Goal: Task Accomplishment & Management: Manage account settings

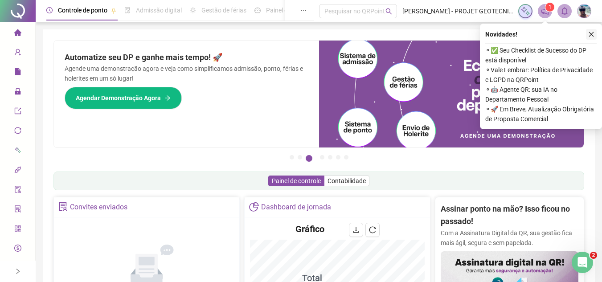
click at [592, 32] on icon "close" at bounding box center [591, 34] width 6 height 6
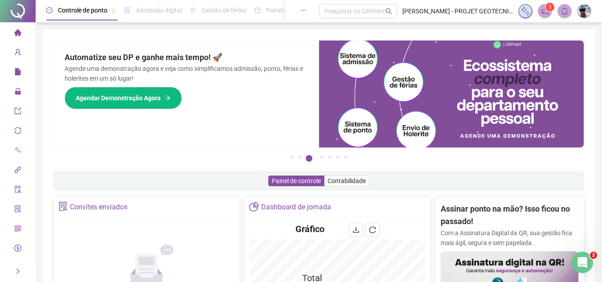
click at [15, 89] on icon "lock" at bounding box center [18, 91] width 6 height 6
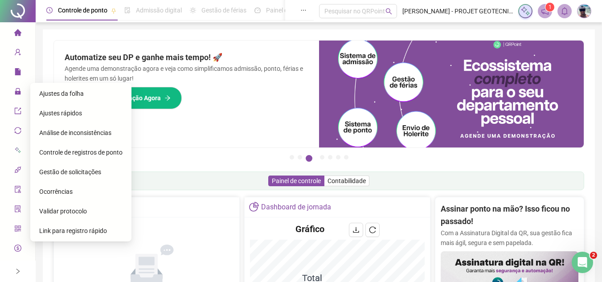
click at [56, 170] on span "Gestão de solicitações" at bounding box center [70, 171] width 62 height 7
click at [55, 170] on span "Gestão de solicitações" at bounding box center [70, 171] width 62 height 7
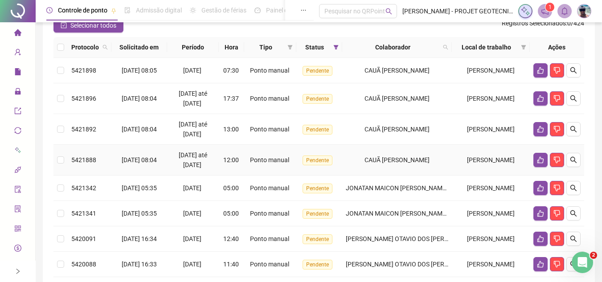
scroll to position [89, 0]
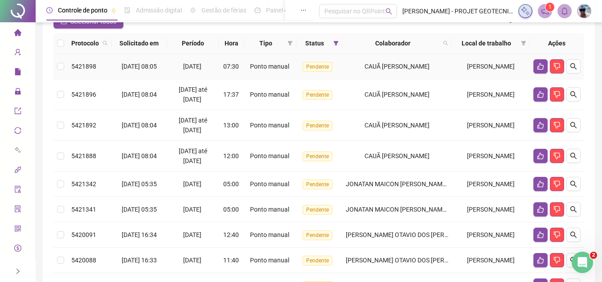
click at [259, 73] on td "Ponto manual" at bounding box center [270, 66] width 52 height 25
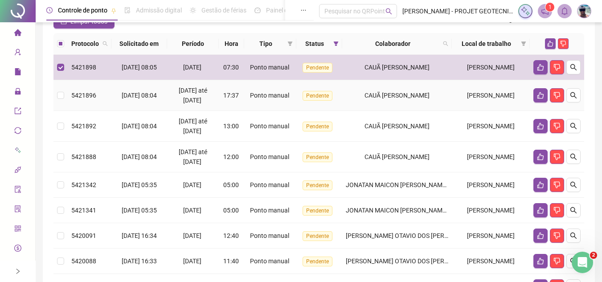
click at [264, 98] on span "Ponto manual" at bounding box center [269, 95] width 39 height 7
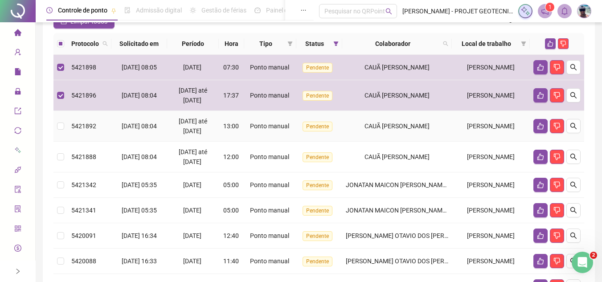
click at [274, 130] on span "Ponto manual" at bounding box center [269, 126] width 39 height 7
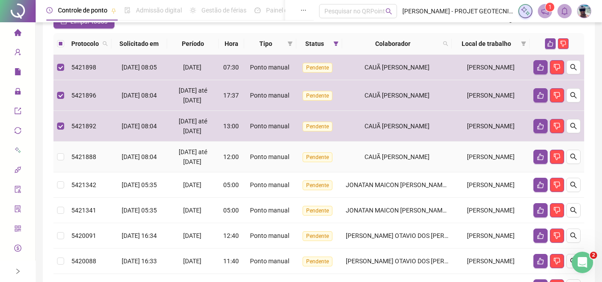
click at [270, 154] on span "Ponto manual" at bounding box center [269, 156] width 39 height 7
click at [271, 160] on span "Ponto manual" at bounding box center [269, 156] width 39 height 7
click at [270, 168] on td "Ponto manual" at bounding box center [270, 157] width 52 height 31
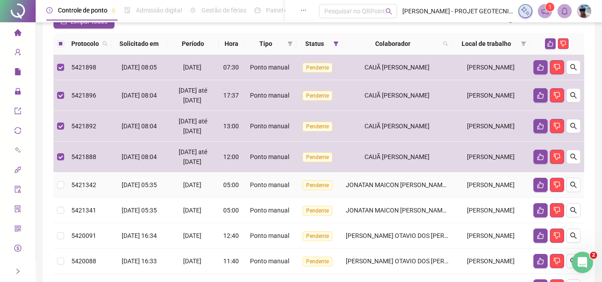
click at [278, 191] on td "Ponto manual" at bounding box center [270, 184] width 52 height 25
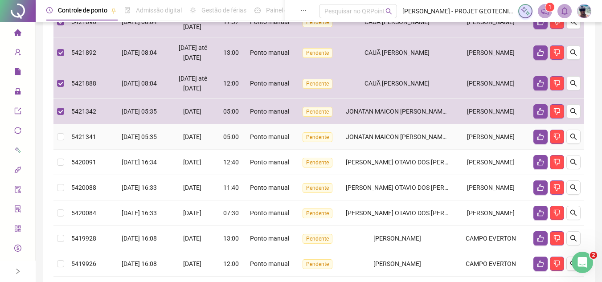
scroll to position [178, 0]
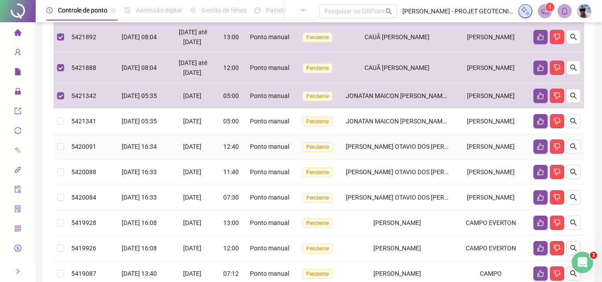
click at [219, 154] on td "[DATE]" at bounding box center [193, 146] width 52 height 25
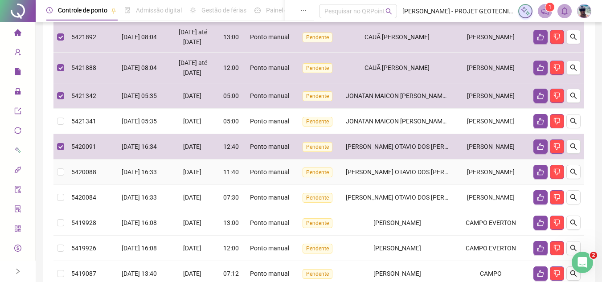
click at [230, 168] on td "11:40" at bounding box center [231, 172] width 25 height 25
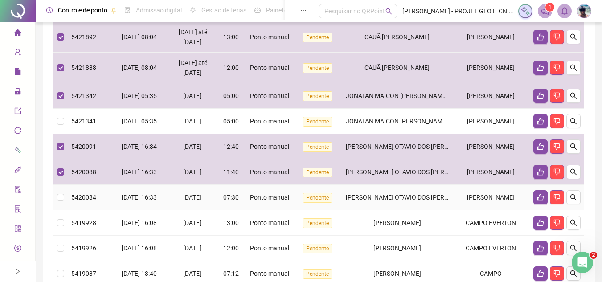
click at [238, 200] on span "07:30" at bounding box center [231, 197] width 16 height 7
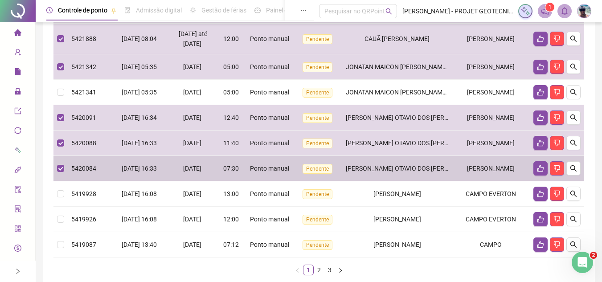
scroll to position [223, 0]
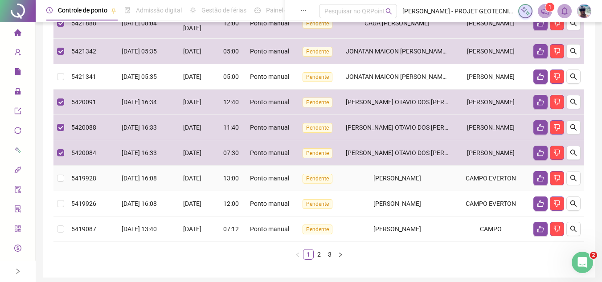
click at [241, 188] on td "13:00" at bounding box center [231, 178] width 25 height 25
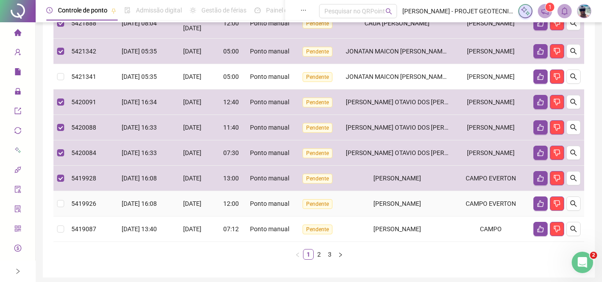
click at [239, 203] on span "12:00" at bounding box center [231, 203] width 16 height 7
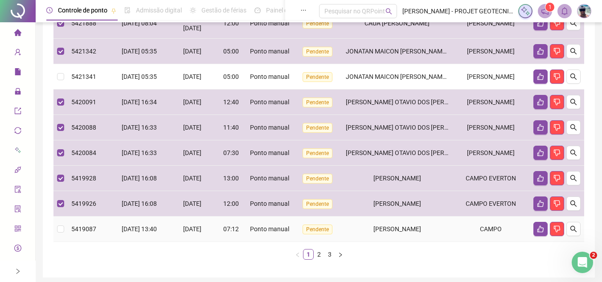
click at [240, 231] on div "07:12" at bounding box center [231, 229] width 18 height 10
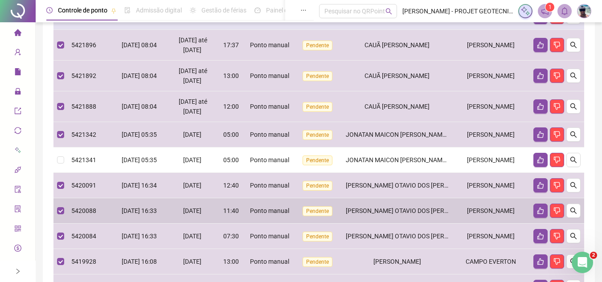
scroll to position [45, 0]
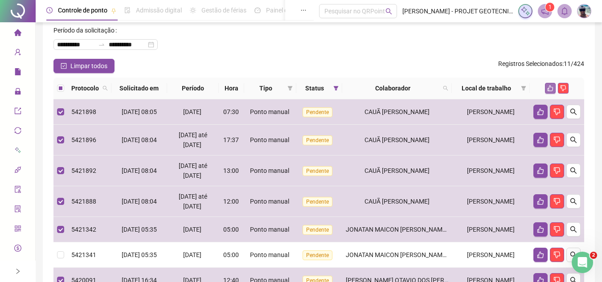
click at [547, 86] on button "button" at bounding box center [550, 88] width 11 height 11
click at [547, 86] on icon "like" at bounding box center [550, 88] width 6 height 6
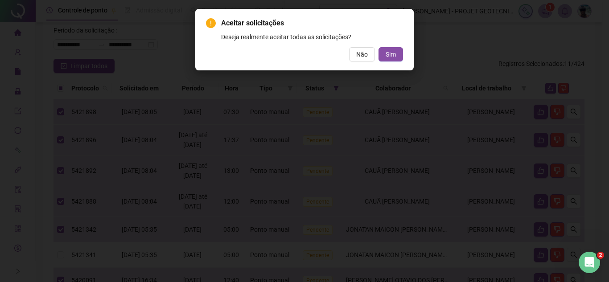
click at [391, 62] on div "Aceitar solicitações Deseja realmente aceitar todas as solicitações? Não Sim" at bounding box center [304, 40] width 218 height 62
click at [388, 56] on span "Sim" at bounding box center [391, 54] width 10 height 10
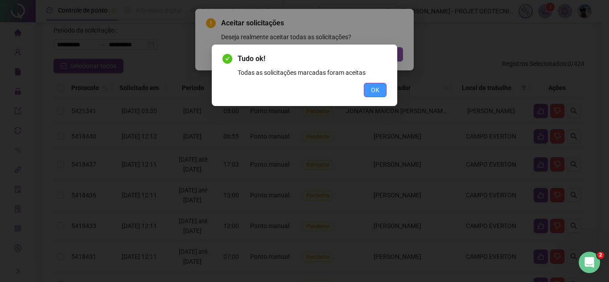
click at [372, 91] on span "OK" at bounding box center [375, 90] width 8 height 10
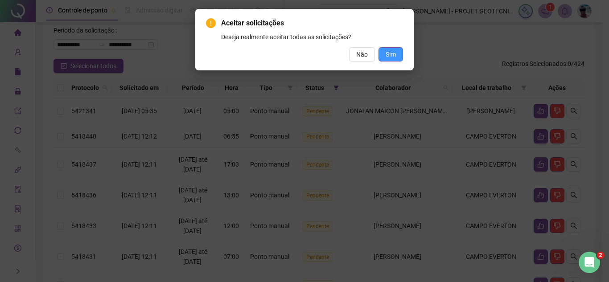
click at [391, 57] on span "Sim" at bounding box center [391, 54] width 10 height 10
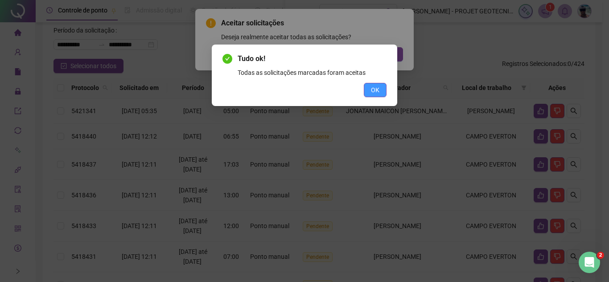
click at [378, 90] on span "OK" at bounding box center [375, 90] width 8 height 10
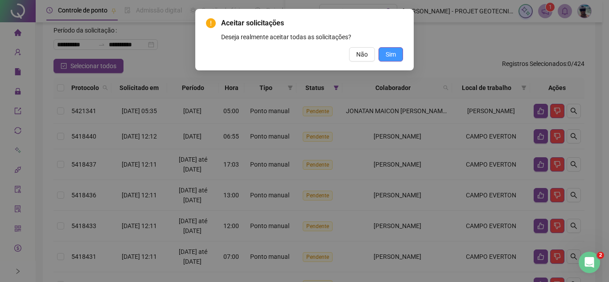
click at [388, 53] on span "Sim" at bounding box center [391, 54] width 10 height 10
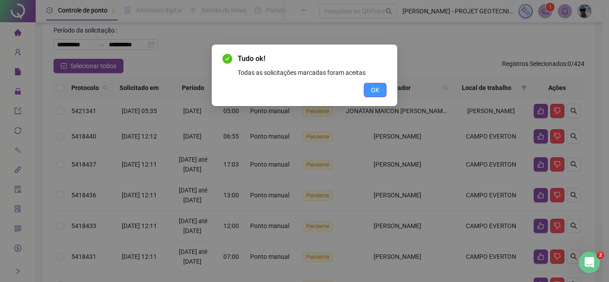
click at [374, 91] on span "OK" at bounding box center [375, 90] width 8 height 10
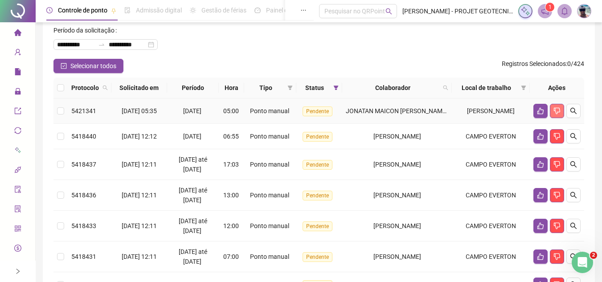
click at [557, 108] on icon "dislike" at bounding box center [557, 110] width 7 height 7
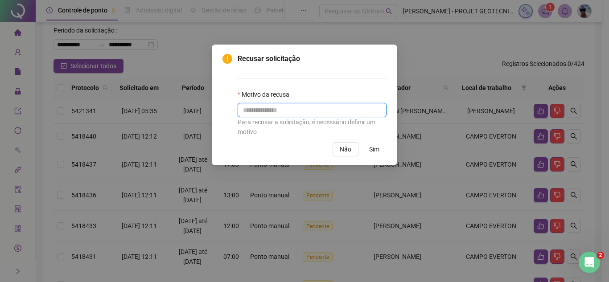
click at [328, 110] on input "text" at bounding box center [312, 110] width 149 height 14
type input "*********"
click at [375, 144] on button "Sim" at bounding box center [374, 149] width 25 height 14
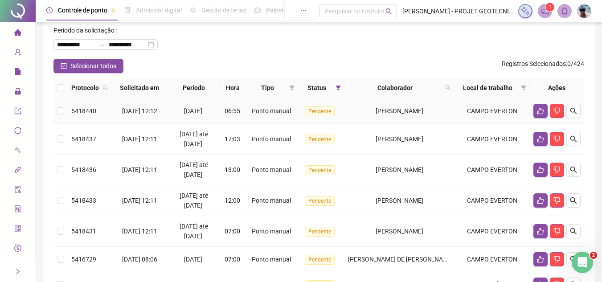
click at [376, 117] on td "[PERSON_NAME]" at bounding box center [400, 111] width 110 height 25
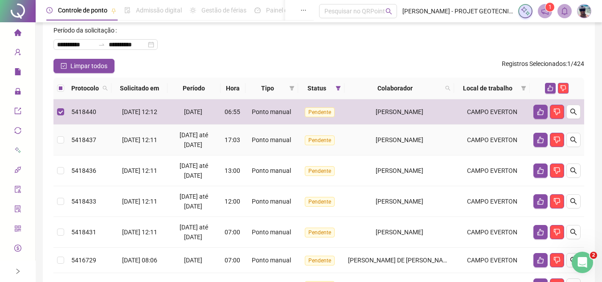
click at [378, 132] on td "[PERSON_NAME]" at bounding box center [400, 140] width 110 height 31
click at [366, 144] on div "[PERSON_NAME]" at bounding box center [399, 140] width 103 height 10
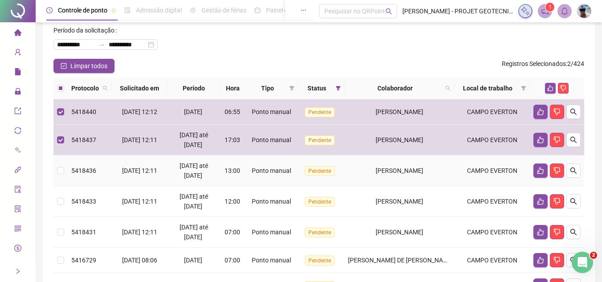
click at [361, 165] on td "[PERSON_NAME]" at bounding box center [400, 171] width 110 height 31
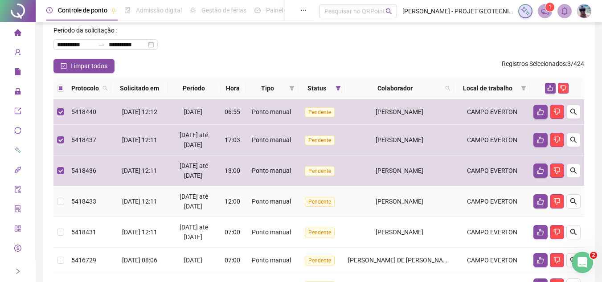
drag, startPoint x: 360, startPoint y: 211, endPoint x: 359, endPoint y: 219, distance: 8.1
click at [360, 211] on td "[PERSON_NAME]" at bounding box center [400, 201] width 110 height 31
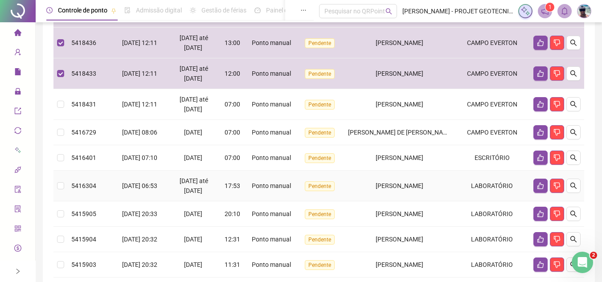
scroll to position [178, 0]
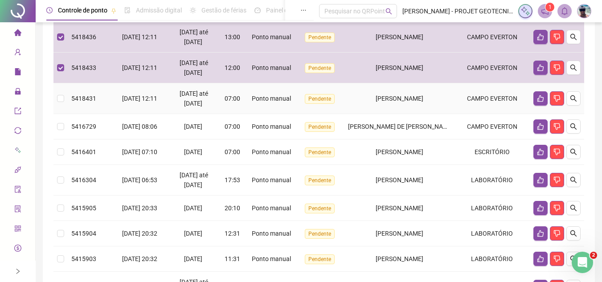
click at [359, 102] on div "[PERSON_NAME]" at bounding box center [399, 99] width 103 height 10
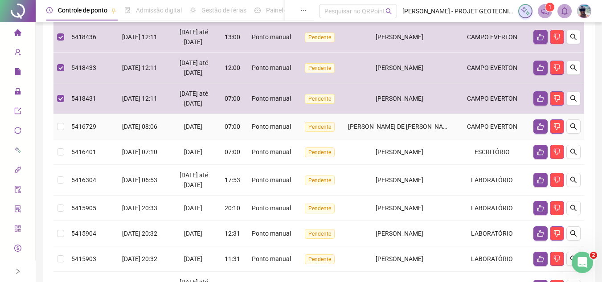
click at [352, 129] on span "[PERSON_NAME] DE [PERSON_NAME]" at bounding box center [401, 126] width 106 height 7
drag, startPoint x: 352, startPoint y: 129, endPoint x: 351, endPoint y: 134, distance: 5.4
click at [352, 129] on span "[PERSON_NAME] DE [PERSON_NAME]" at bounding box center [401, 126] width 106 height 7
click at [352, 158] on td "[PERSON_NAME]" at bounding box center [400, 152] width 110 height 25
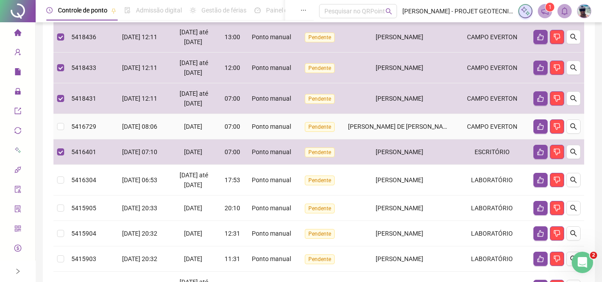
click at [350, 131] on td "[PERSON_NAME] DE [PERSON_NAME]" at bounding box center [400, 126] width 110 height 25
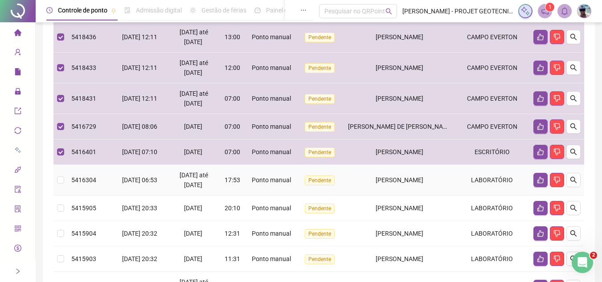
click at [359, 188] on td "[PERSON_NAME]" at bounding box center [400, 180] width 110 height 31
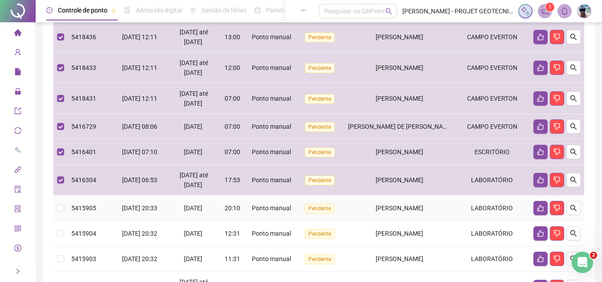
click at [364, 200] on td "[PERSON_NAME]" at bounding box center [400, 208] width 110 height 25
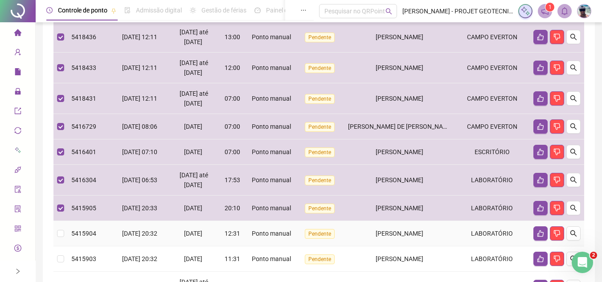
click at [364, 225] on td "[PERSON_NAME]" at bounding box center [400, 233] width 110 height 25
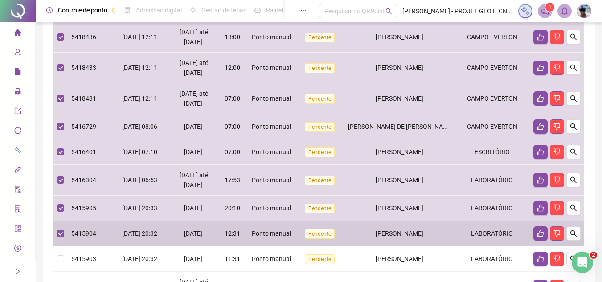
click at [361, 248] on td "[PERSON_NAME]" at bounding box center [400, 258] width 110 height 25
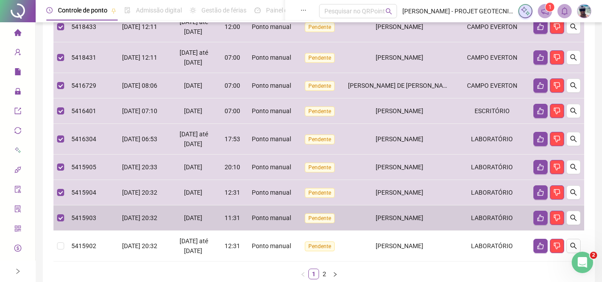
scroll to position [273, 0]
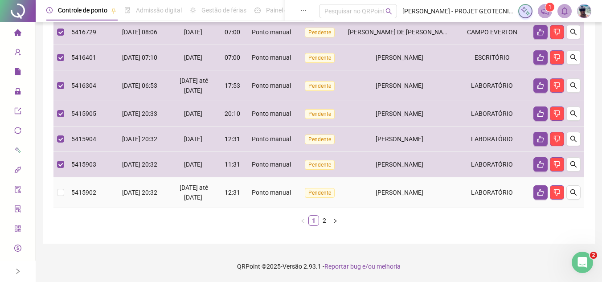
click at [364, 186] on td "[PERSON_NAME]" at bounding box center [400, 192] width 110 height 31
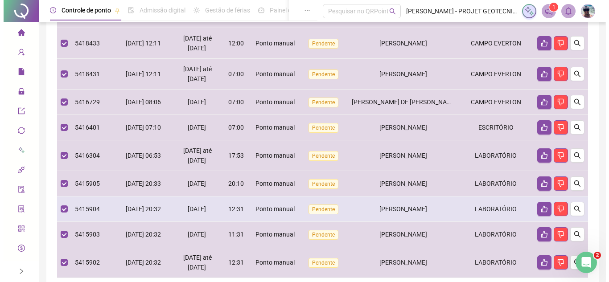
scroll to position [50, 0]
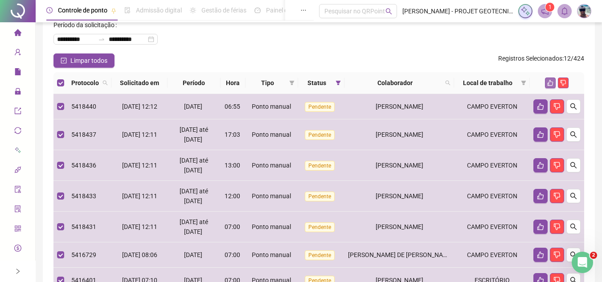
click at [552, 83] on icon "like" at bounding box center [550, 83] width 6 height 6
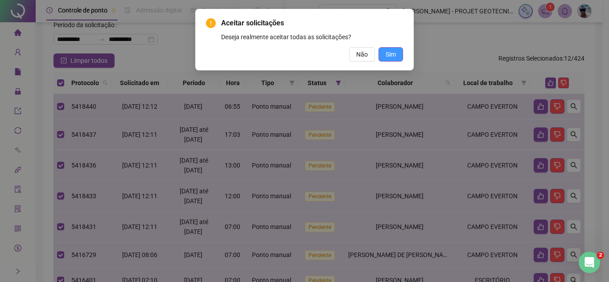
click at [386, 59] on button "Sim" at bounding box center [390, 54] width 25 height 14
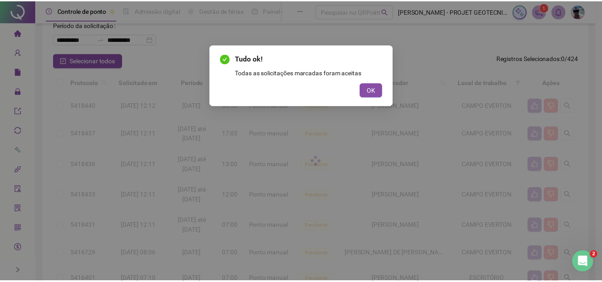
scroll to position [0, 0]
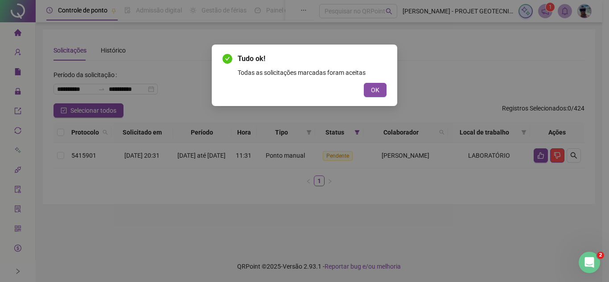
click at [370, 82] on div "Tudo ok! Todas as solicitações marcadas foram aceitas OK" at bounding box center [304, 75] width 164 height 44
click at [376, 93] on span "OK" at bounding box center [375, 90] width 8 height 10
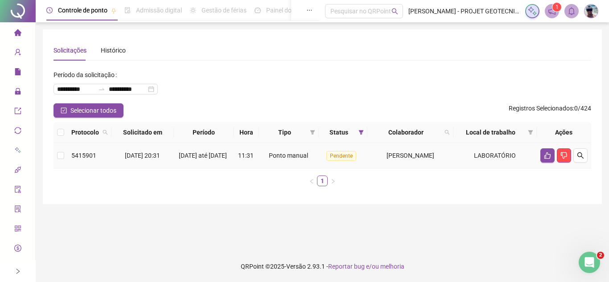
click at [384, 163] on td "[PERSON_NAME]" at bounding box center [410, 155] width 86 height 25
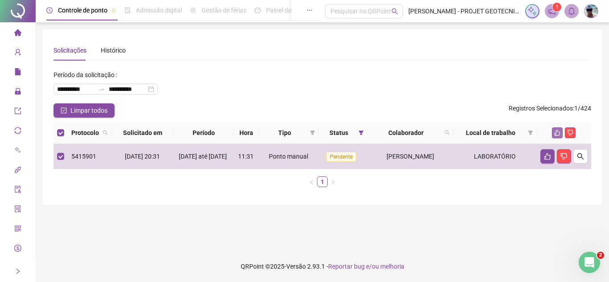
click at [555, 134] on icon "like" at bounding box center [557, 133] width 6 height 6
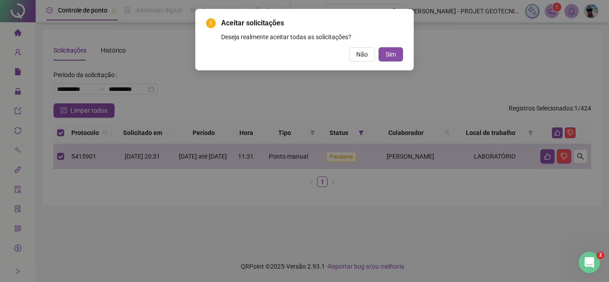
click at [390, 55] on span "Sim" at bounding box center [391, 54] width 10 height 10
click at [390, 55] on div "Aceitar solicitações Deseja realmente aceitar todas as solicitações? Não Sim" at bounding box center [304, 141] width 609 height 282
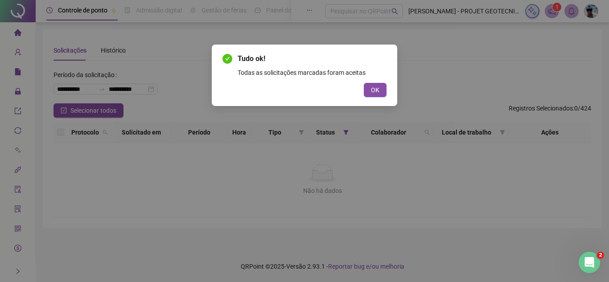
drag, startPoint x: 377, startPoint y: 93, endPoint x: 373, endPoint y: 90, distance: 5.1
click at [374, 90] on span "OK" at bounding box center [375, 90] width 8 height 10
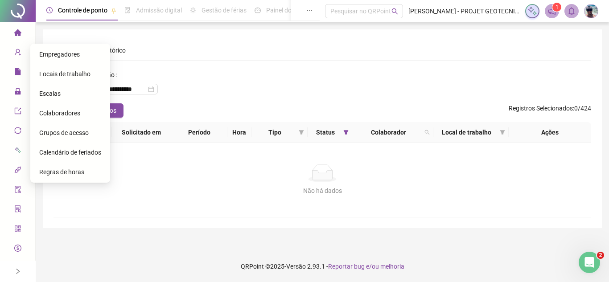
click at [21, 37] on li "Página inicial" at bounding box center [18, 33] width 32 height 18
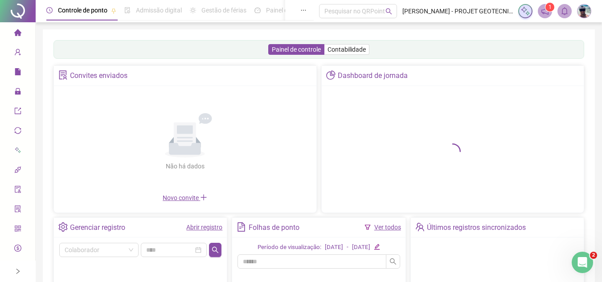
click at [207, 227] on link "Abrir registro" at bounding box center [204, 227] width 36 height 7
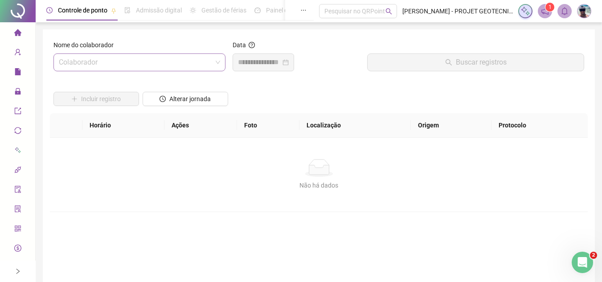
click at [181, 61] on input "search" at bounding box center [135, 62] width 153 height 17
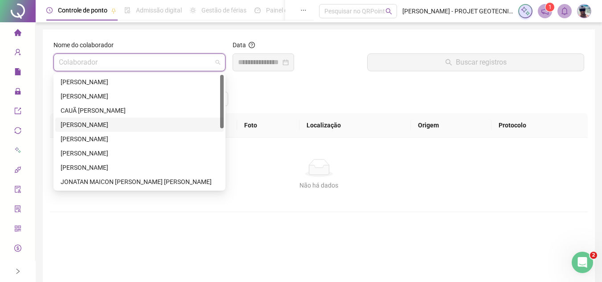
scroll to position [89, 0]
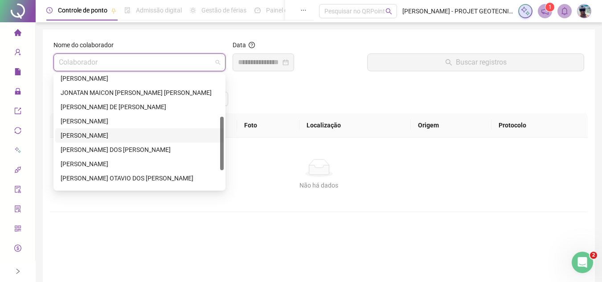
click at [123, 131] on div "[PERSON_NAME]" at bounding box center [140, 136] width 158 height 10
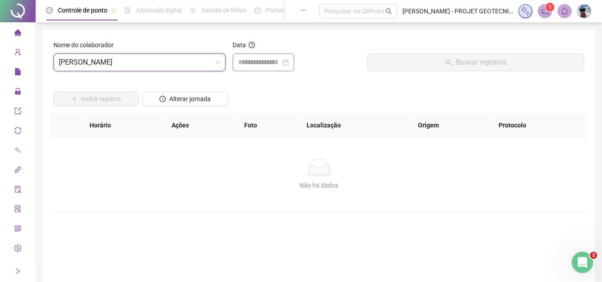
click at [265, 57] on div at bounding box center [264, 62] width 62 height 18
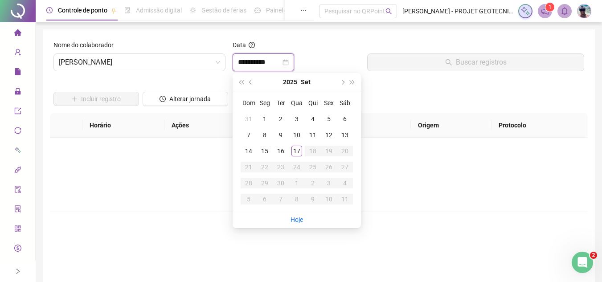
type input "**********"
click at [268, 151] on div "15" at bounding box center [264, 151] width 11 height 11
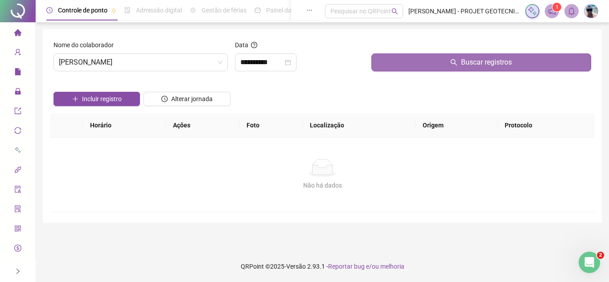
click at [383, 67] on button "Buscar registros" at bounding box center [481, 62] width 220 height 18
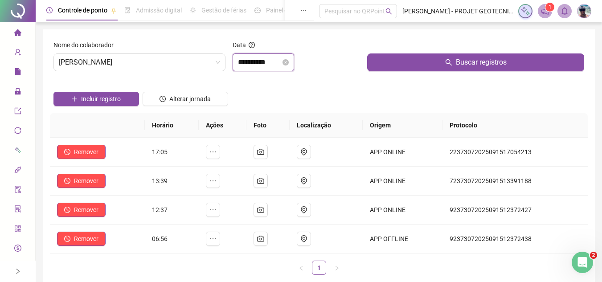
click at [278, 63] on input "**********" at bounding box center [259, 62] width 43 height 11
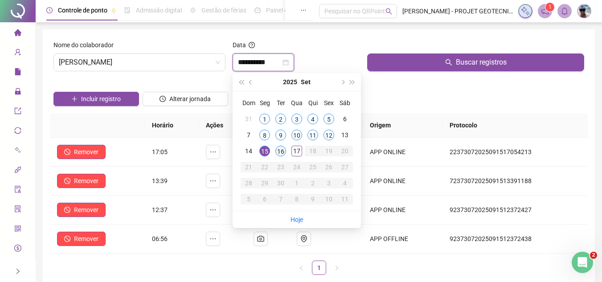
type input "**********"
click at [278, 152] on div "16" at bounding box center [280, 151] width 11 height 11
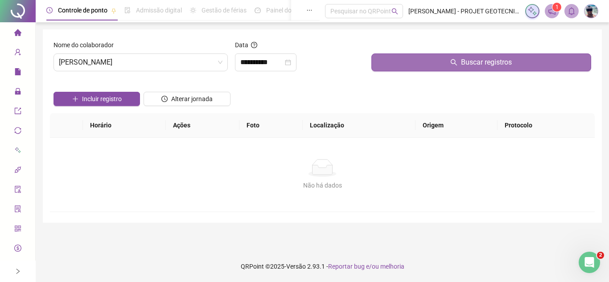
click at [442, 66] on button "Buscar registros" at bounding box center [481, 62] width 220 height 18
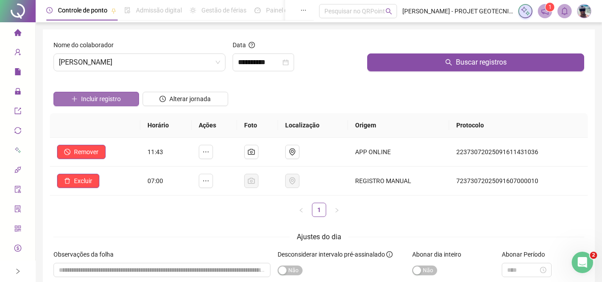
click at [96, 99] on span "Incluir registro" at bounding box center [101, 99] width 40 height 10
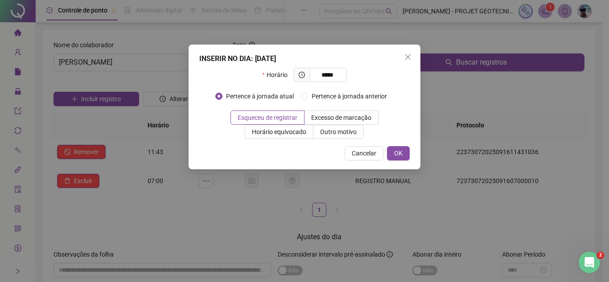
type input "*****"
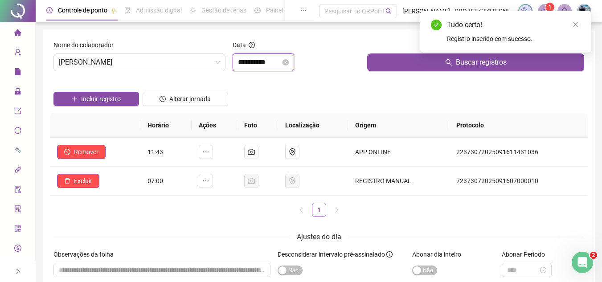
click at [255, 64] on input "**********" at bounding box center [259, 62] width 43 height 11
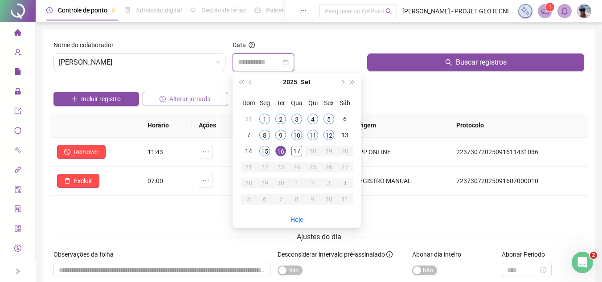
type input "**********"
click at [131, 212] on ul "1" at bounding box center [319, 210] width 538 height 14
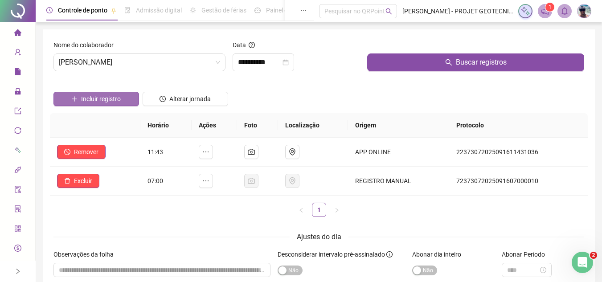
click at [110, 98] on span "Incluir registro" at bounding box center [101, 99] width 40 height 10
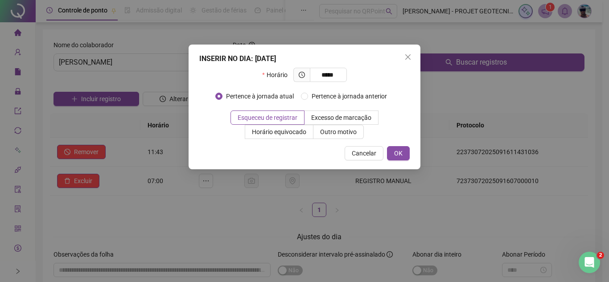
type input "*****"
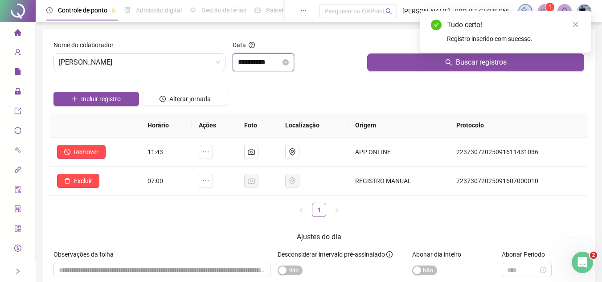
click at [263, 66] on input "**********" at bounding box center [259, 62] width 43 height 11
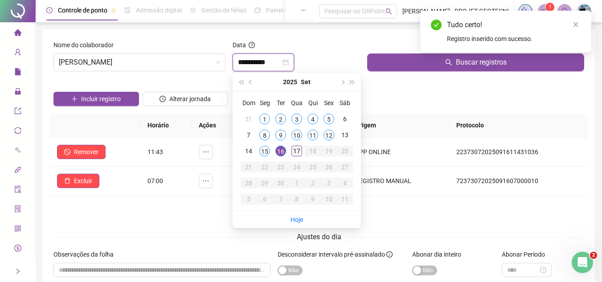
type input "**********"
click at [296, 152] on div "17" at bounding box center [297, 151] width 11 height 11
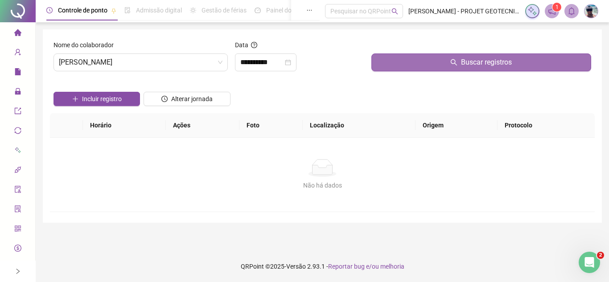
click at [408, 65] on button "Buscar registros" at bounding box center [481, 62] width 220 height 18
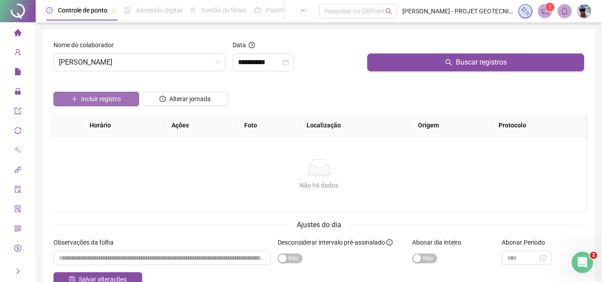
click at [123, 104] on button "Incluir registro" at bounding box center [96, 99] width 86 height 14
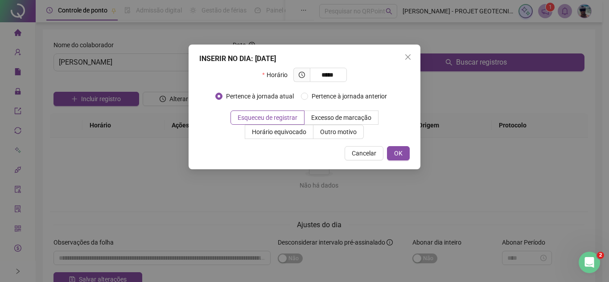
type input "*****"
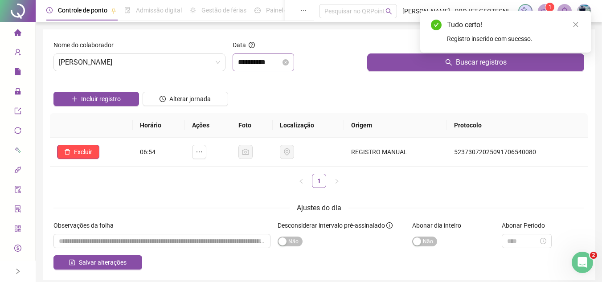
click at [269, 70] on div "**********" at bounding box center [264, 62] width 62 height 18
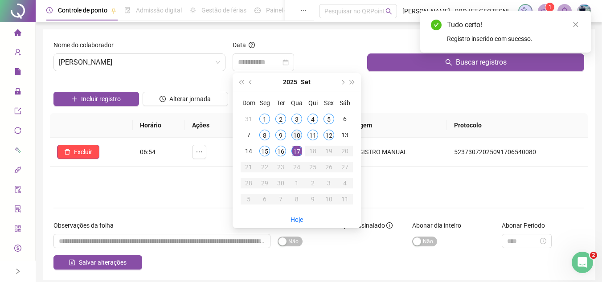
click at [296, 135] on div "10" at bounding box center [297, 135] width 11 height 11
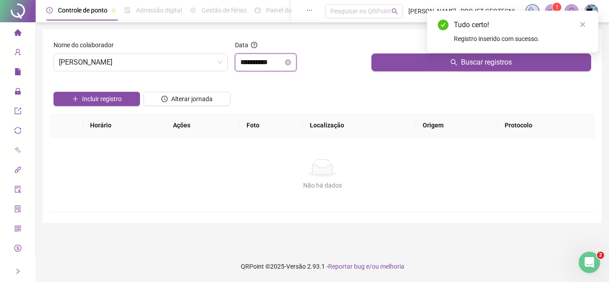
click at [273, 63] on input "**********" at bounding box center [261, 62] width 43 height 11
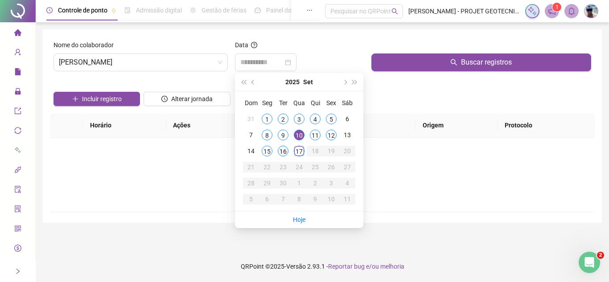
click at [275, 155] on td "16" at bounding box center [283, 151] width 16 height 16
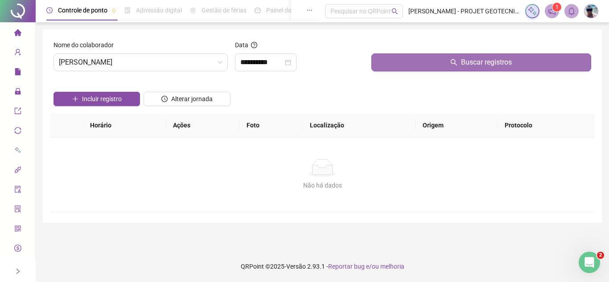
click at [406, 65] on button "Buscar registros" at bounding box center [481, 62] width 220 height 18
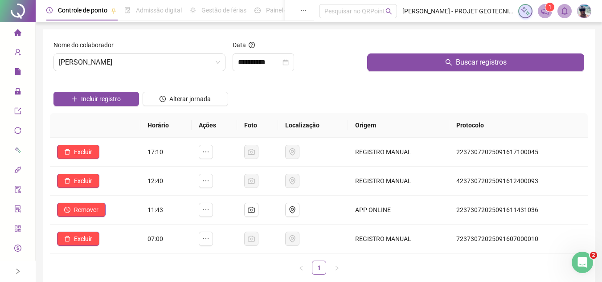
drag, startPoint x: 311, startPoint y: 101, endPoint x: 276, endPoint y: 150, distance: 59.7
click at [311, 103] on div "Incluir registro Alterar jornada" at bounding box center [319, 95] width 534 height 35
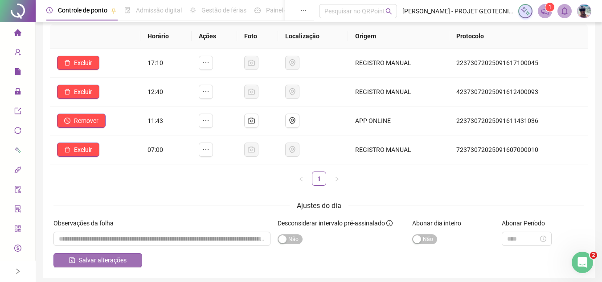
click at [111, 262] on span "Salvar alterações" at bounding box center [103, 260] width 48 height 10
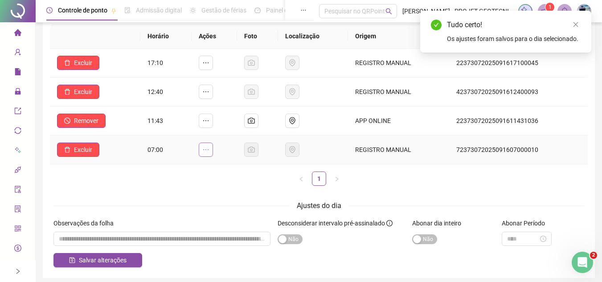
scroll to position [0, 0]
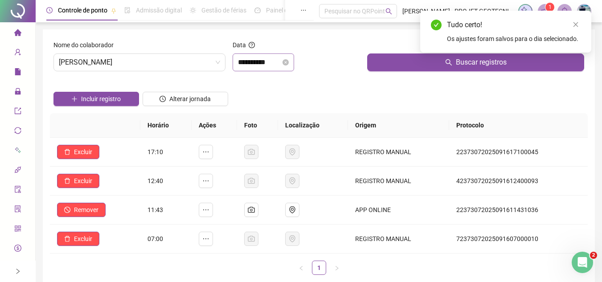
click at [271, 69] on div "**********" at bounding box center [264, 62] width 62 height 18
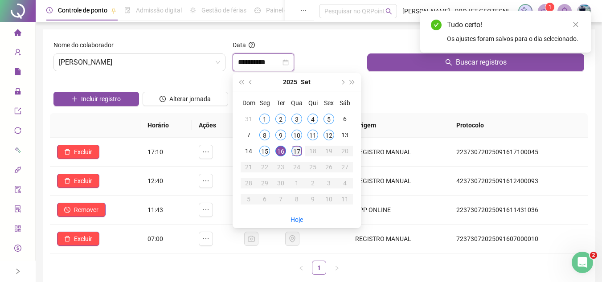
type input "**********"
click at [295, 155] on div "17" at bounding box center [297, 151] width 11 height 11
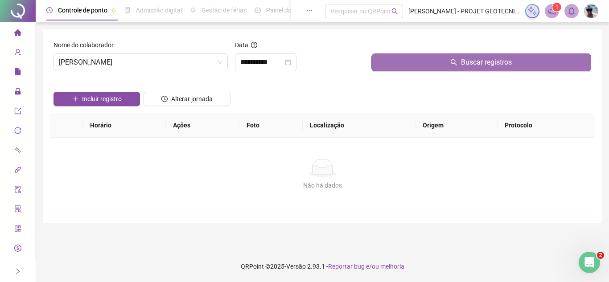
click at [390, 62] on button "Buscar registros" at bounding box center [481, 62] width 220 height 18
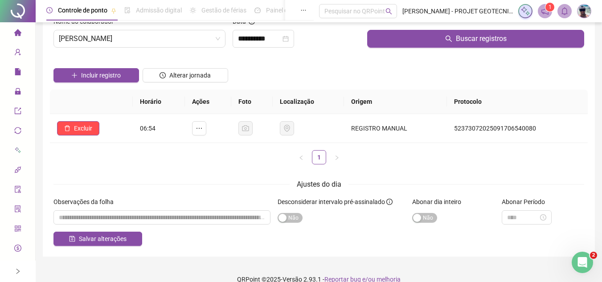
scroll to position [37, 0]
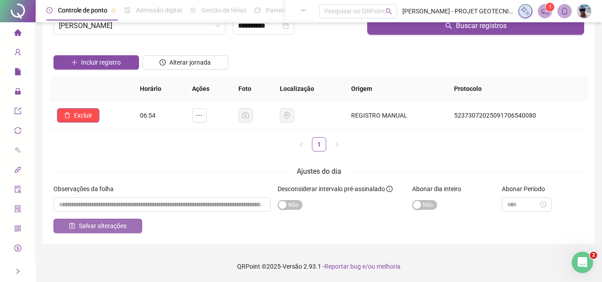
click at [107, 229] on span "Salvar alterações" at bounding box center [103, 226] width 48 height 10
click at [14, 32] on icon "home" at bounding box center [17, 32] width 7 height 7
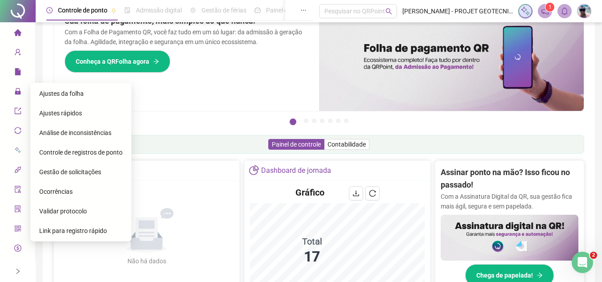
click at [94, 170] on span "Gestão de solicitações" at bounding box center [70, 171] width 62 height 7
click at [94, 136] on span "Análise de inconsistências" at bounding box center [75, 132] width 72 height 7
